Goal: Navigation & Orientation: Find specific page/section

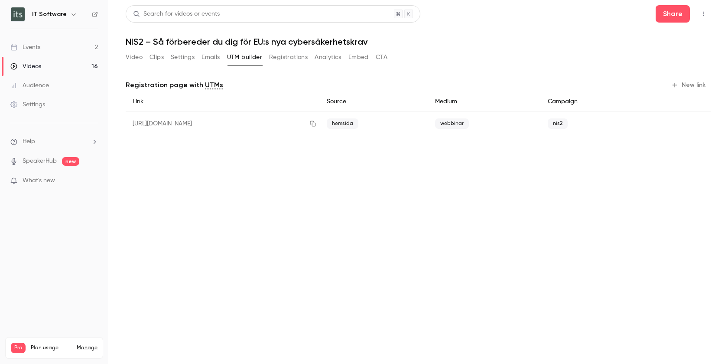
click at [213, 59] on button "Emails" at bounding box center [210, 57] width 18 height 14
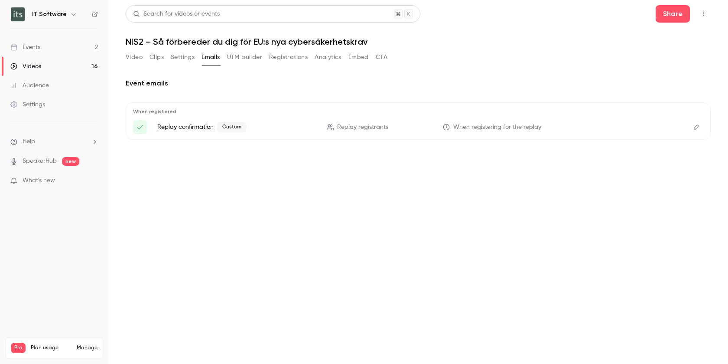
click at [698, 124] on icon "Edit" at bounding box center [696, 127] width 7 height 6
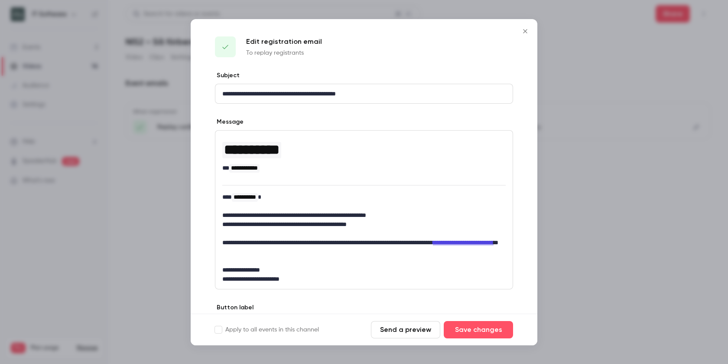
click at [528, 30] on icon "Close" at bounding box center [525, 31] width 10 height 7
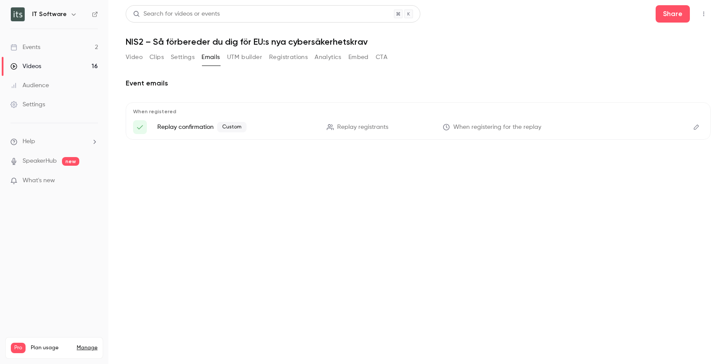
click at [182, 56] on button "Settings" at bounding box center [183, 57] width 24 height 14
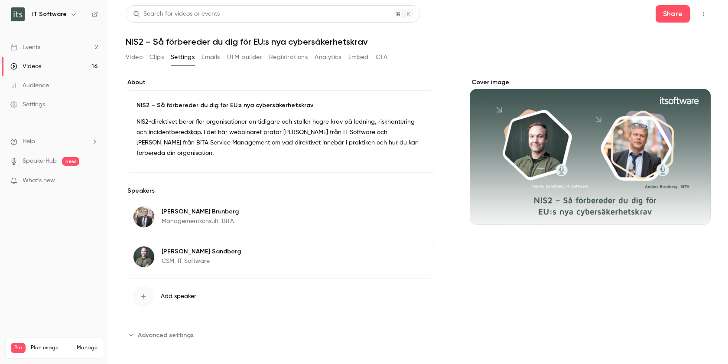
click at [362, 150] on div "NIS2-direktivet berör fler organisationer än tidigare och ställer högre krav på…" at bounding box center [280, 139] width 288 height 45
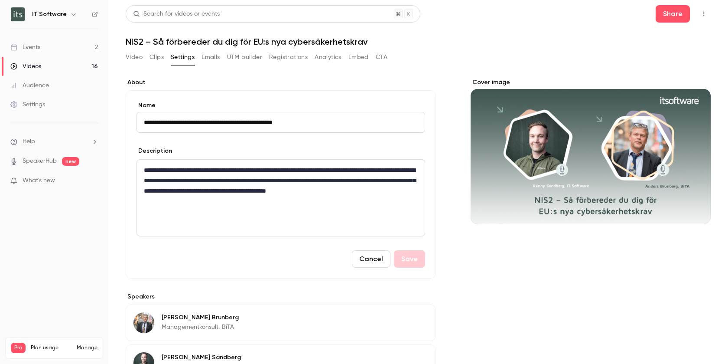
click at [370, 262] on button "Cancel" at bounding box center [371, 258] width 39 height 17
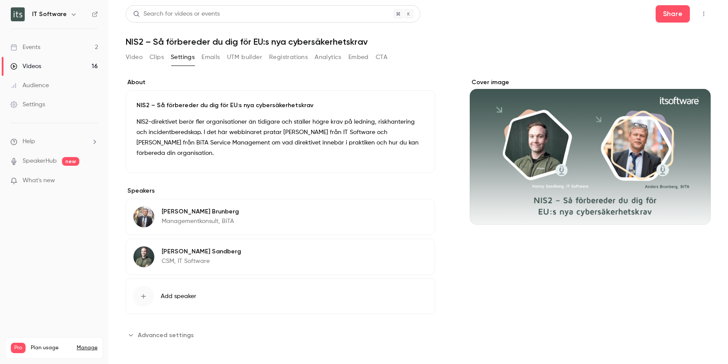
click at [347, 42] on h1 "NIS2 – Så förbereder du dig för EU:s nya cybersäkerhetskrav" at bounding box center [418, 41] width 585 height 10
click at [42, 59] on link "Videos 16" at bounding box center [54, 66] width 108 height 19
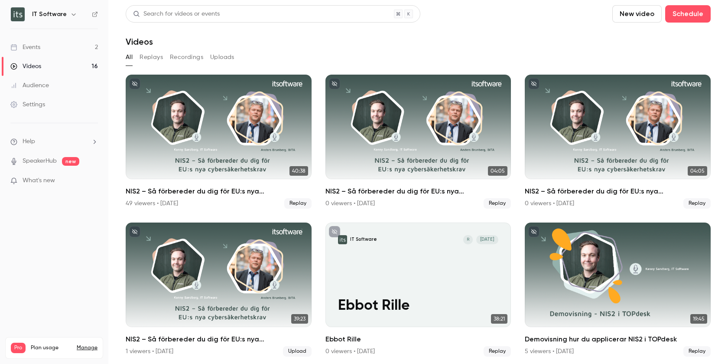
click at [156, 58] on button "Replays" at bounding box center [151, 57] width 23 height 14
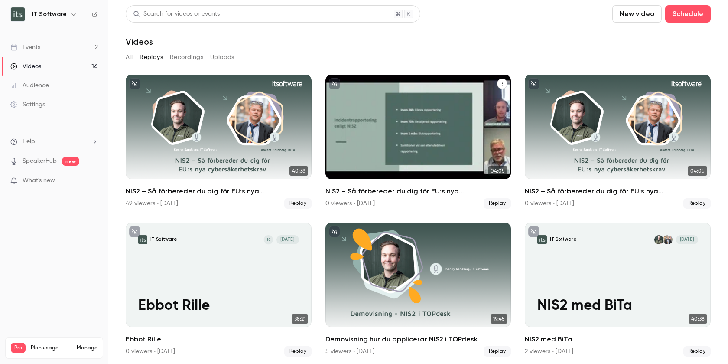
click at [502, 83] on icon "NIS2 – Så förbereder du dig för EU:s nya cybersäkerhetskrav (teaser)" at bounding box center [502, 83] width 5 height 5
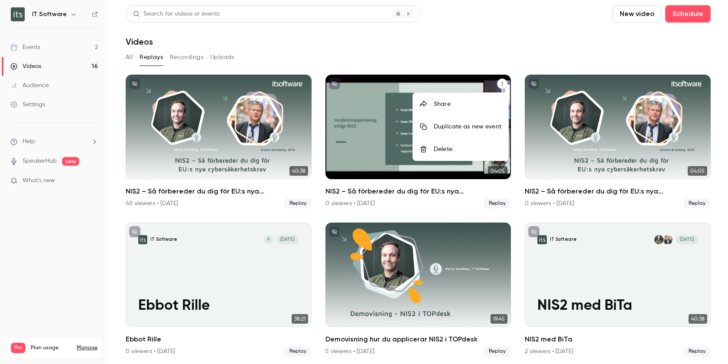
click at [502, 83] on div at bounding box center [364, 182] width 728 height 364
